Goal: Navigation & Orientation: Find specific page/section

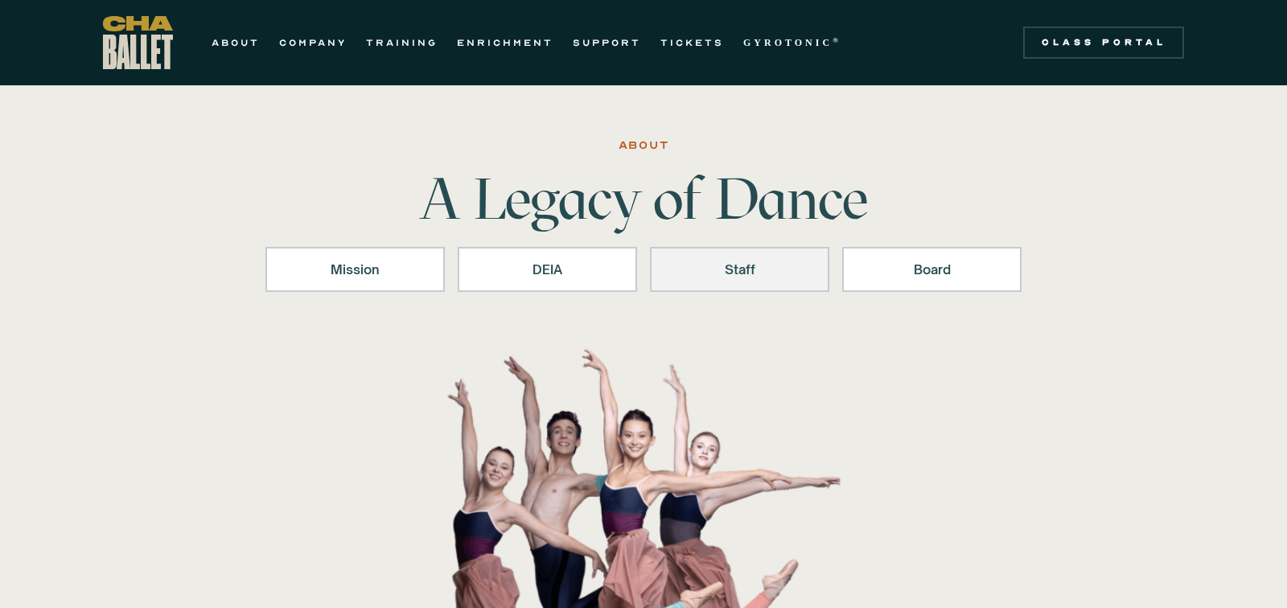
click at [708, 266] on div "Staff" at bounding box center [740, 269] width 138 height 19
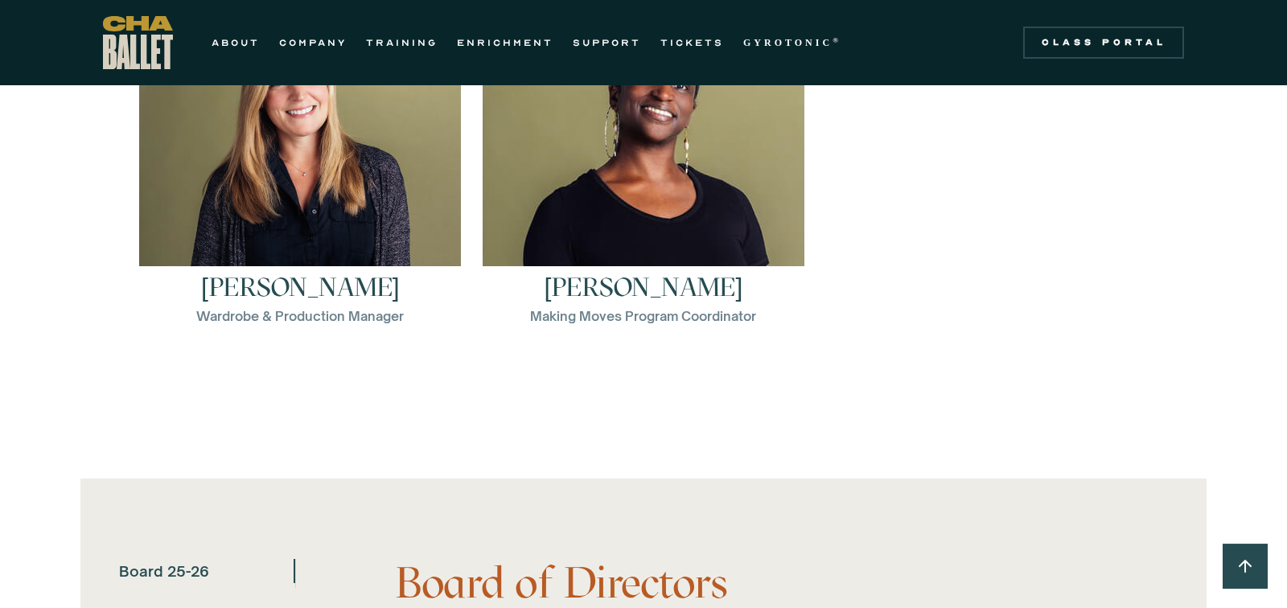
scroll to position [2726, 0]
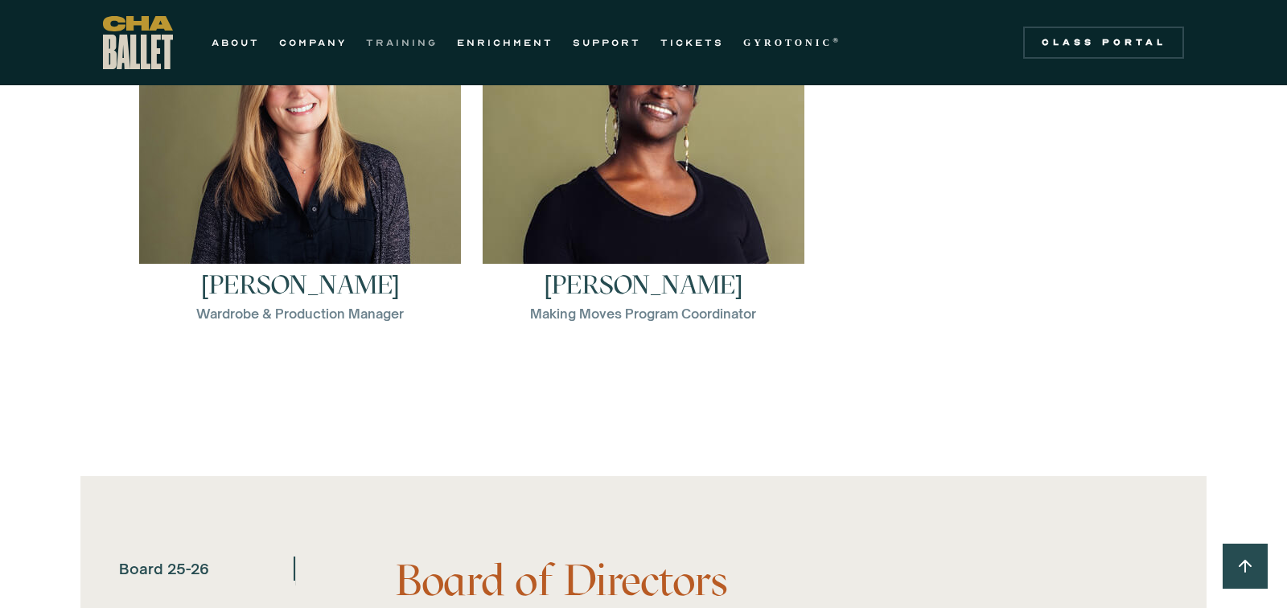
click at [398, 39] on link "TRAINING" at bounding box center [402, 42] width 72 height 19
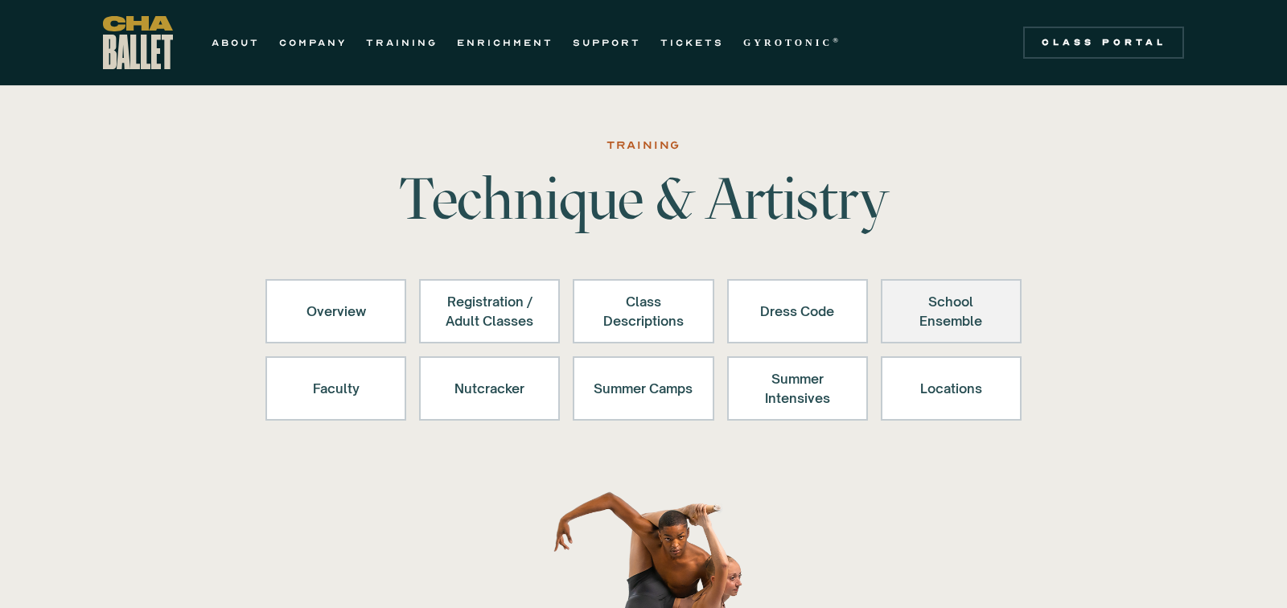
click at [938, 323] on div "School Ensemble" at bounding box center [951, 311] width 99 height 39
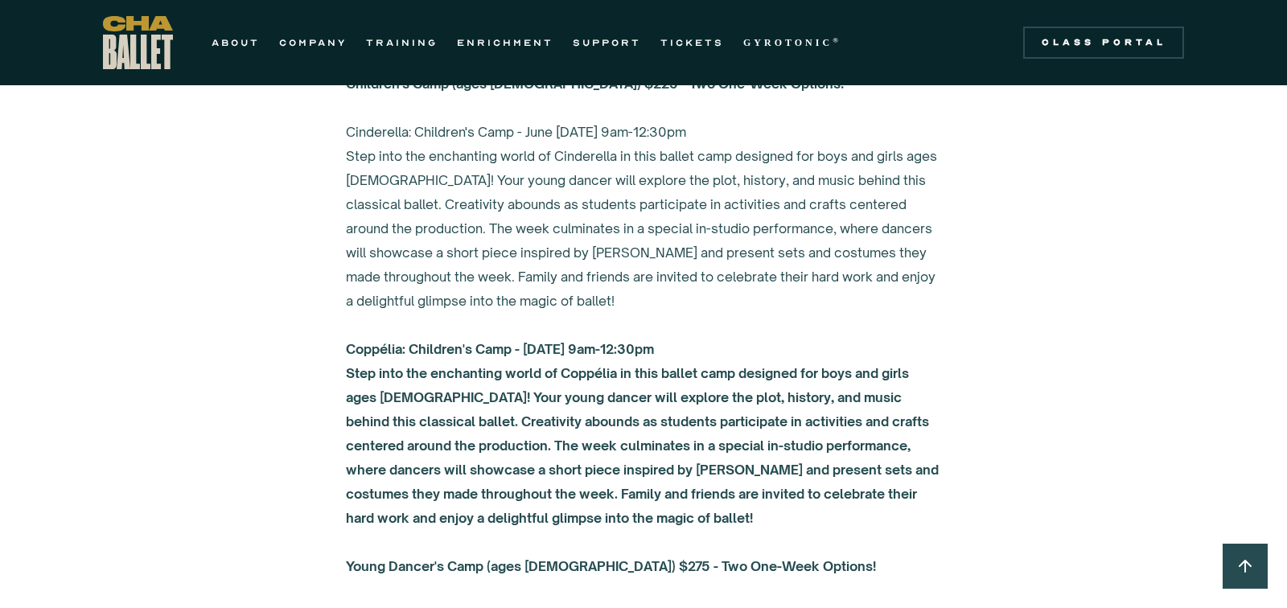
scroll to position [5614, 0]
click at [1080, 54] on link "Class Portal" at bounding box center [1103, 43] width 161 height 32
